Goal: Transaction & Acquisition: Purchase product/service

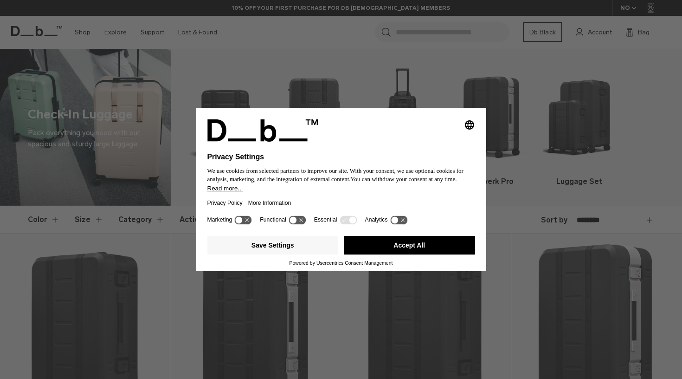
click at [423, 249] on button "Accept All" at bounding box center [409, 245] width 131 height 19
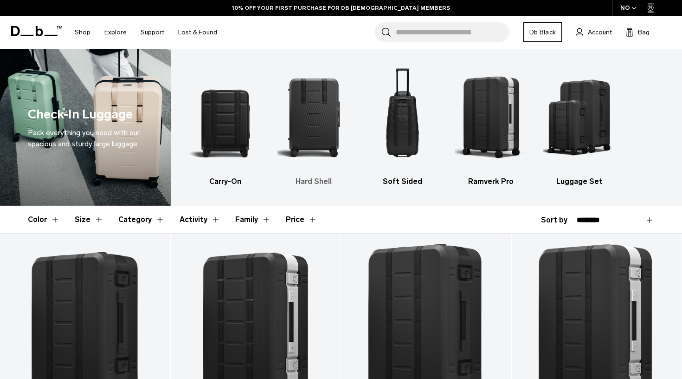
click at [317, 109] on img "2 / 5" at bounding box center [314, 117] width 72 height 109
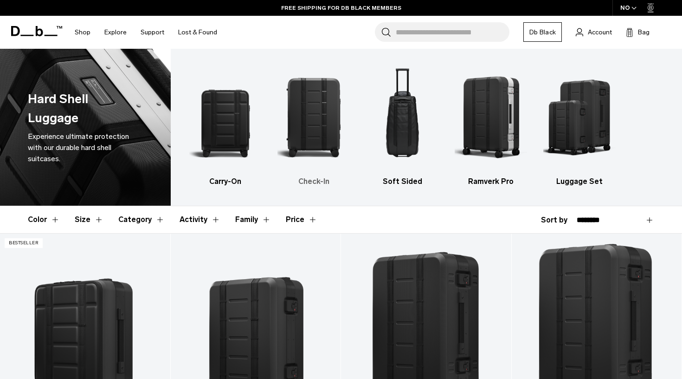
click at [313, 118] on img "2 / 5" at bounding box center [314, 117] width 72 height 109
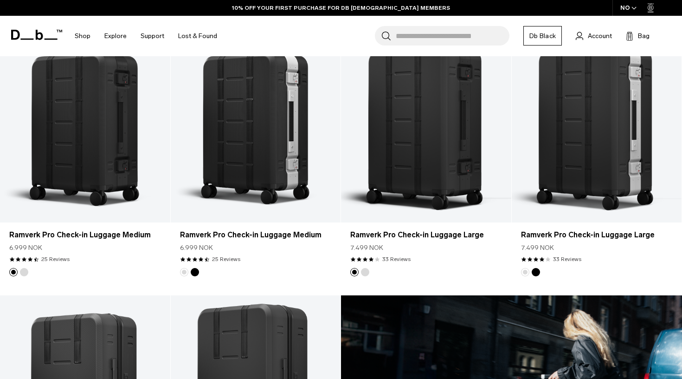
scroll to position [205, 0]
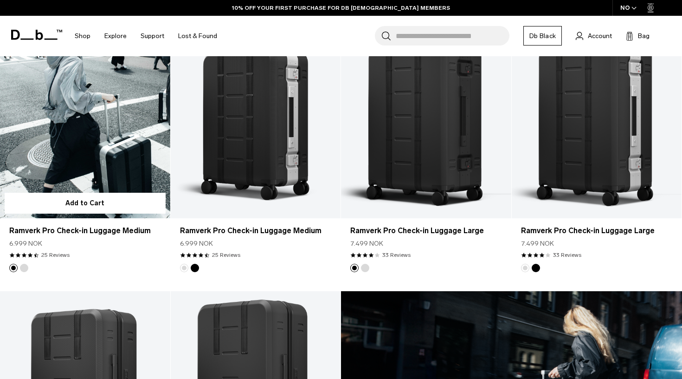
click at [90, 135] on link "Ramverk Pro Check-in Luggage Medium" at bounding box center [85, 123] width 170 height 189
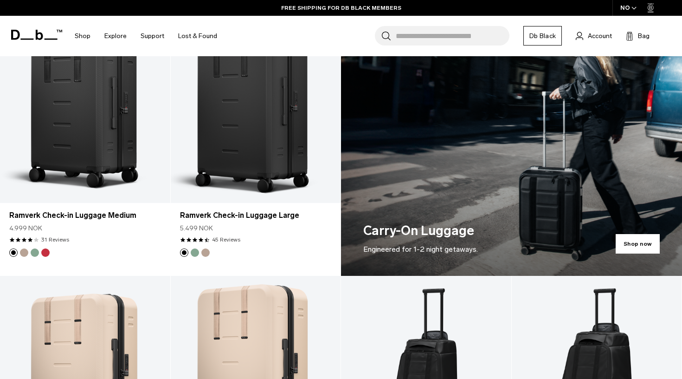
scroll to position [482, 0]
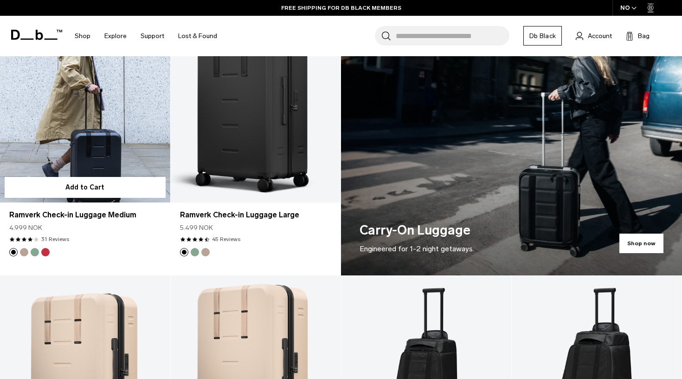
click at [89, 145] on link "Ramverk Check-in Luggage Medium" at bounding box center [85, 107] width 170 height 189
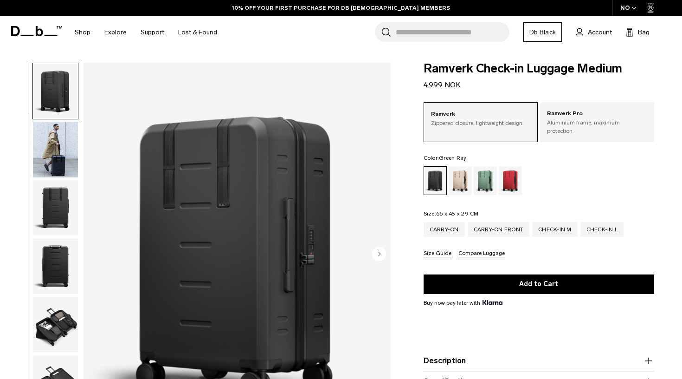
click at [482, 173] on div "Green Ray" at bounding box center [486, 180] width 24 height 29
click at [485, 170] on div "Green Ray" at bounding box center [486, 180] width 24 height 29
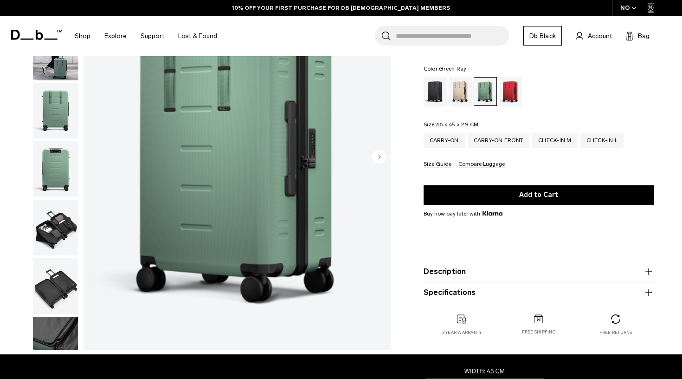
scroll to position [139, 0]
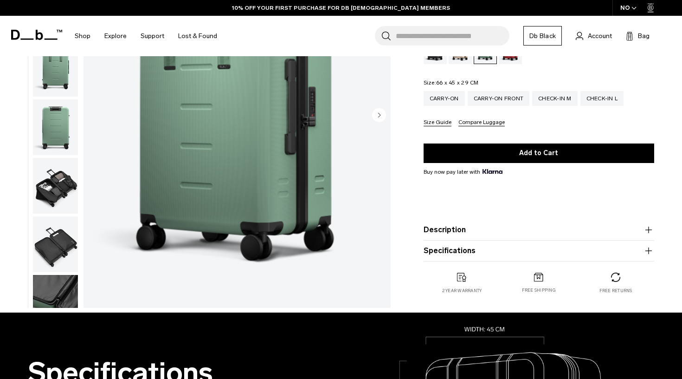
click at [649, 228] on icon "button" at bounding box center [648, 229] width 0 height 6
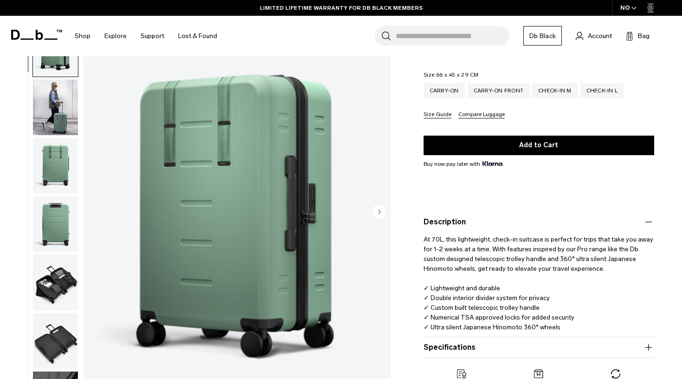
click at [61, 95] on img "button" at bounding box center [55, 107] width 45 height 56
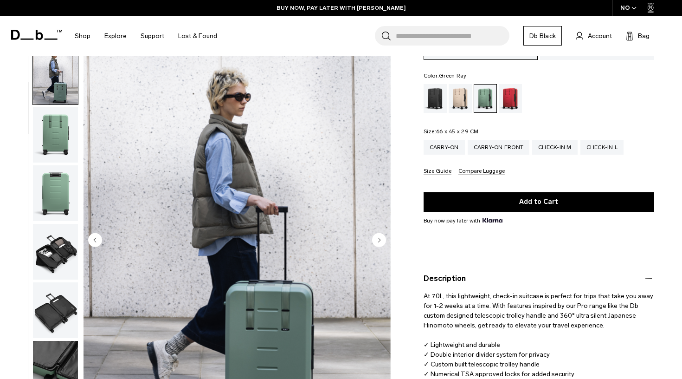
scroll to position [83, 0]
